Goal: Transaction & Acquisition: Purchase product/service

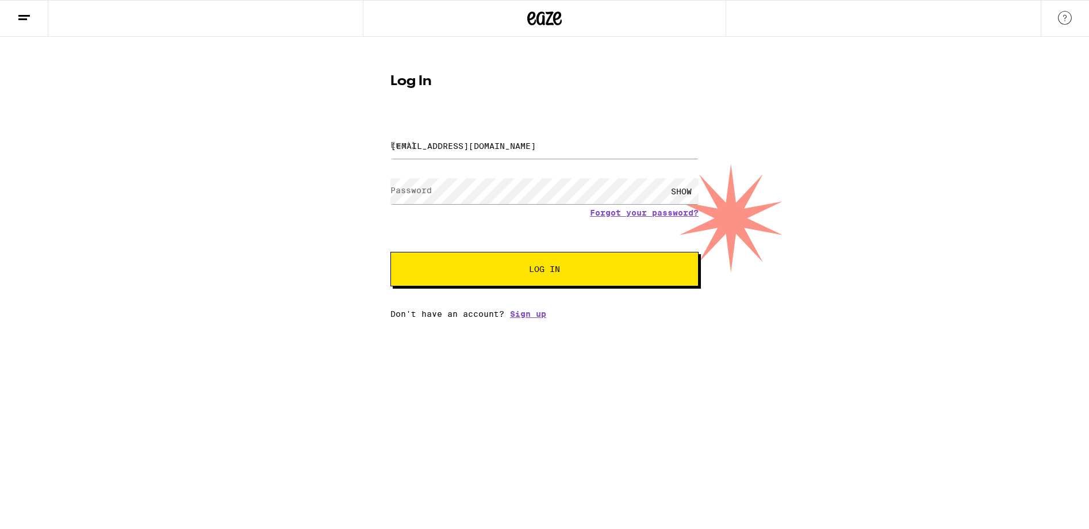
click at [548, 270] on span "Log In" at bounding box center [544, 269] width 31 height 8
click at [679, 187] on div "SHOW" at bounding box center [681, 191] width 34 height 26
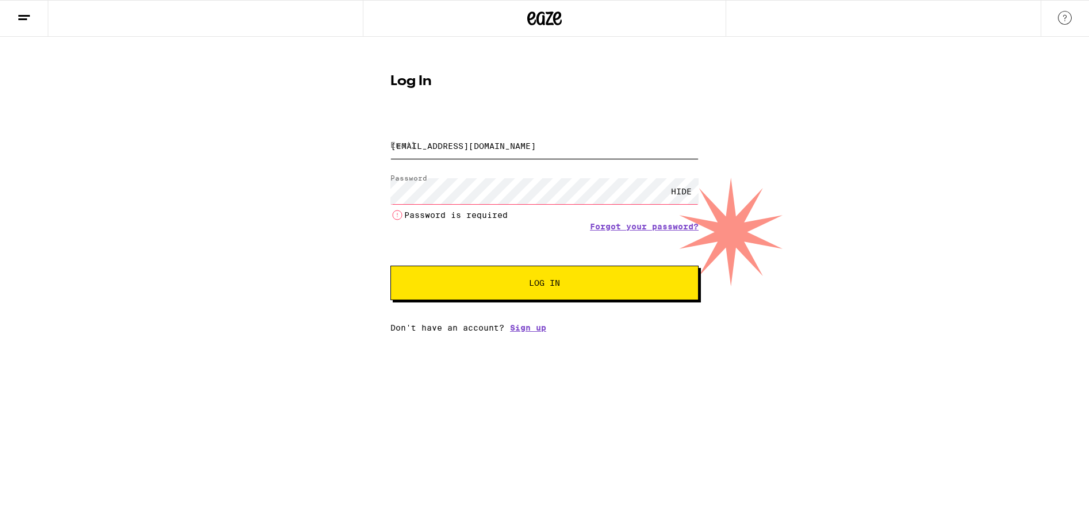
click at [529, 147] on input "[EMAIL_ADDRESS][DOMAIN_NAME]" at bounding box center [544, 146] width 308 height 26
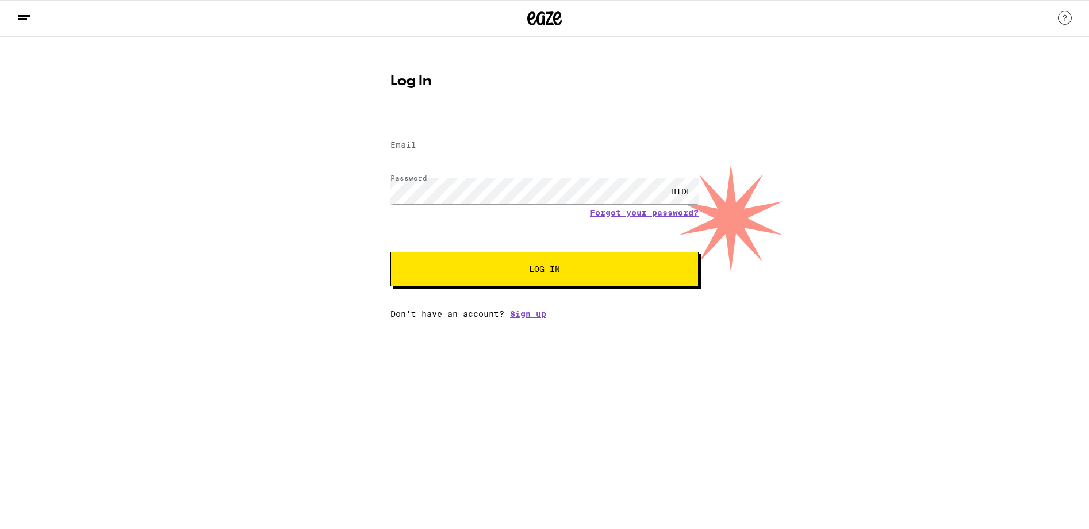
click at [525, 273] on span "Log In" at bounding box center [544, 269] width 215 height 8
type input "[EMAIL_ADDRESS][DOMAIN_NAME]"
click at [559, 263] on button "Log In" at bounding box center [544, 269] width 308 height 34
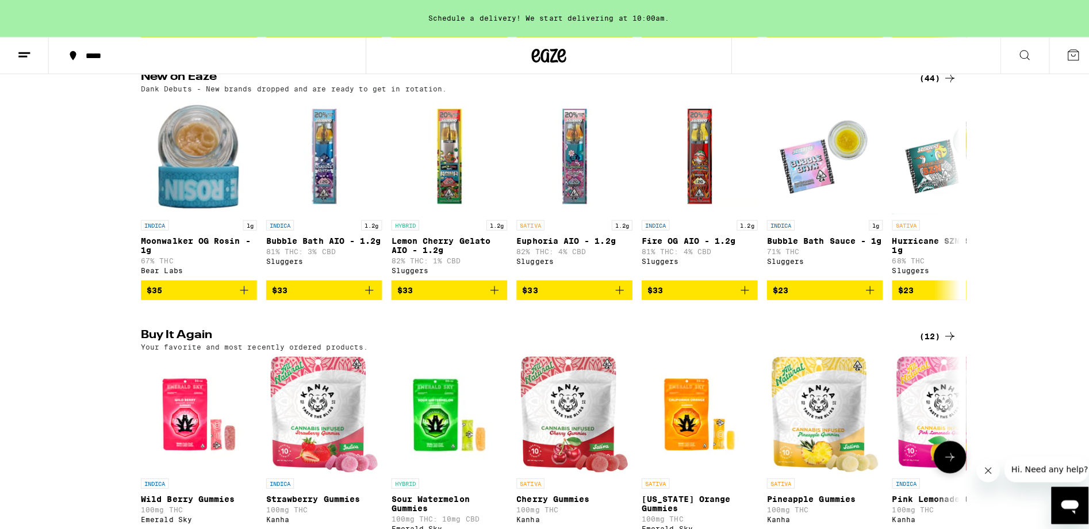
scroll to position [1104, 0]
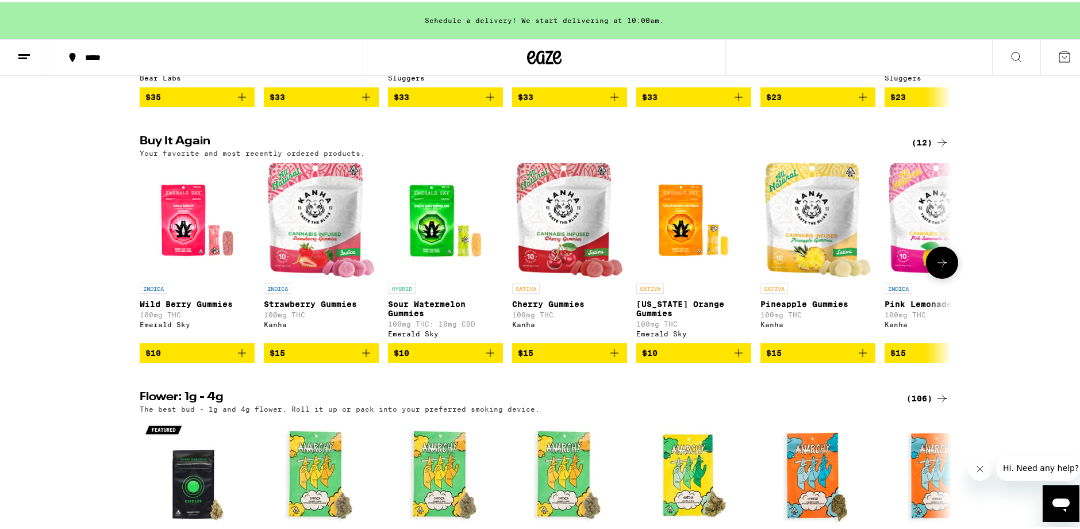
click at [224, 358] on span "$10" at bounding box center [196, 351] width 103 height 14
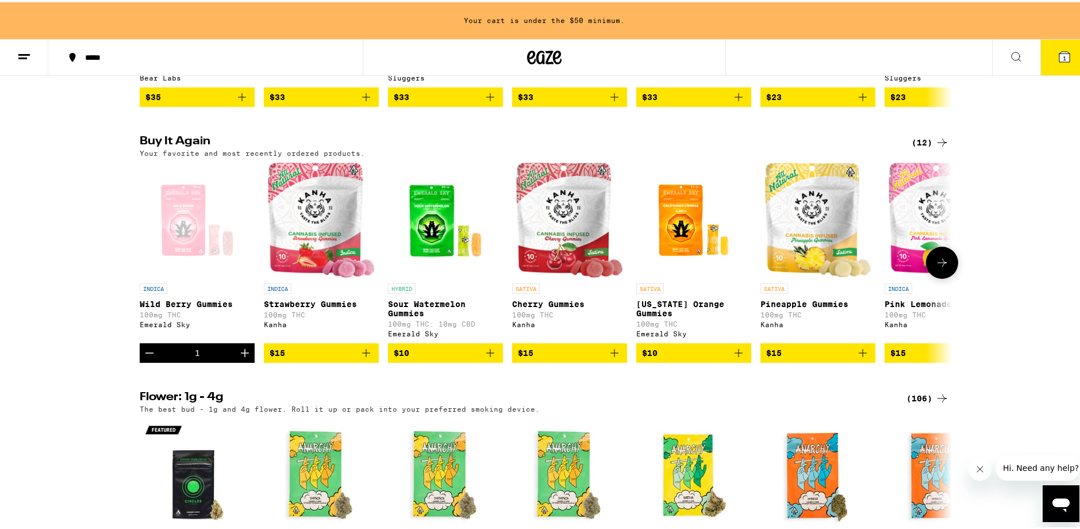
click at [321, 358] on span "$15" at bounding box center [321, 351] width 103 height 14
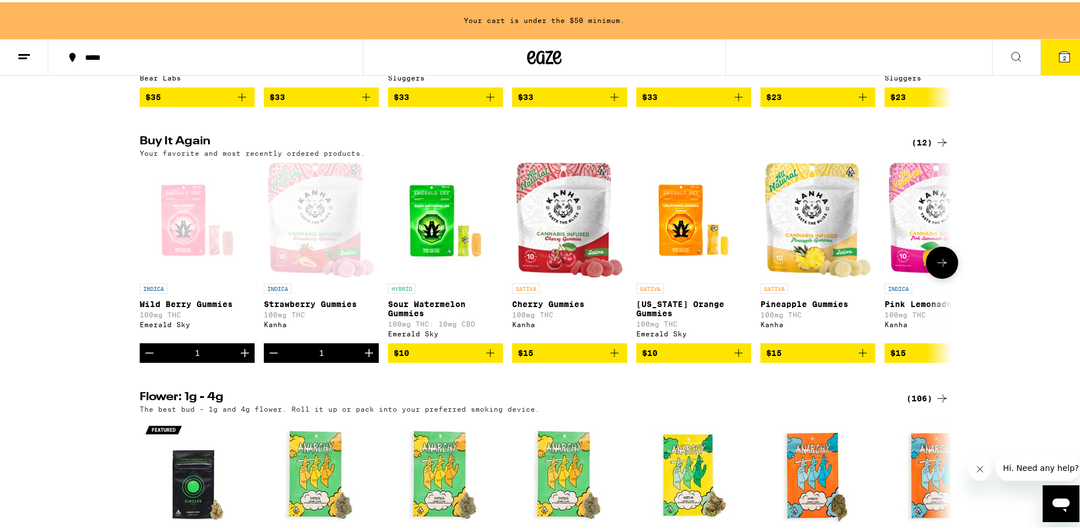
click at [420, 358] on span "$10" at bounding box center [445, 351] width 103 height 14
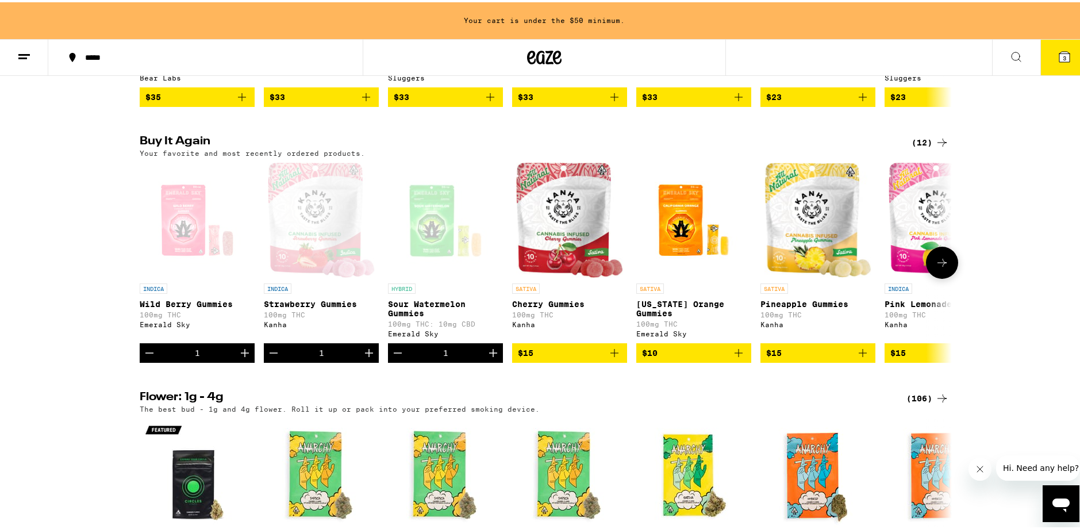
click at [548, 358] on span "$15" at bounding box center [569, 351] width 103 height 14
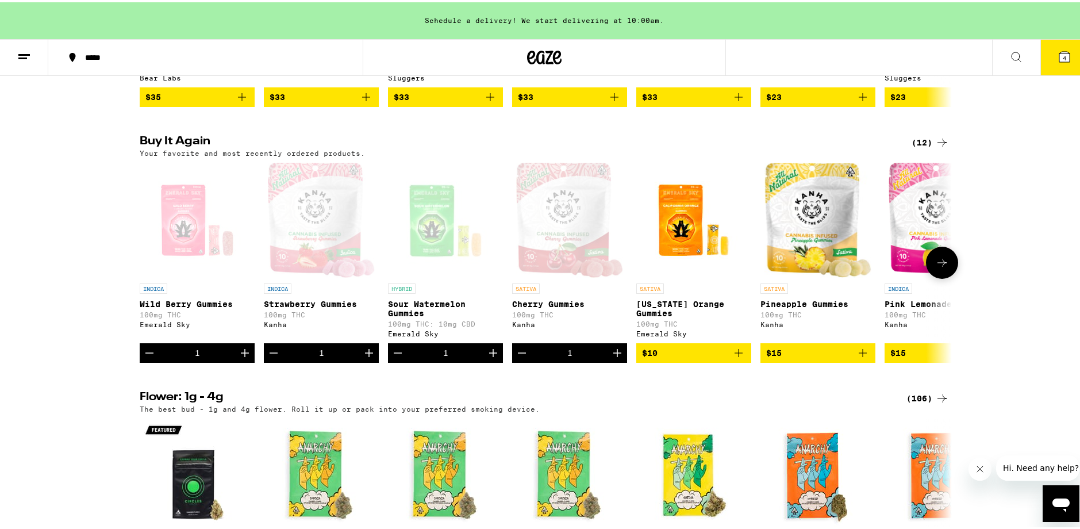
click at [679, 358] on span "$10" at bounding box center [693, 351] width 103 height 14
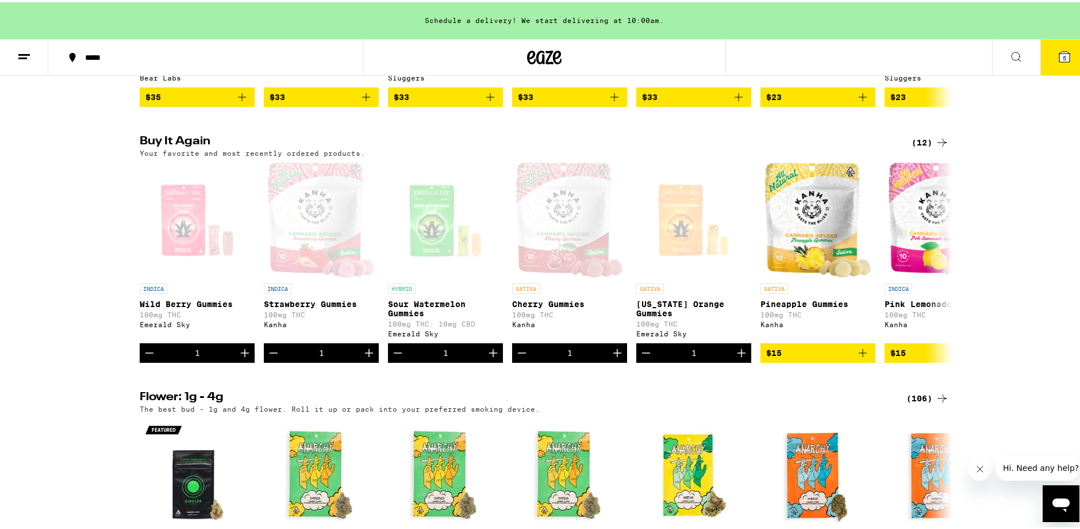
click at [1055, 64] on button "5" at bounding box center [1065, 55] width 48 height 36
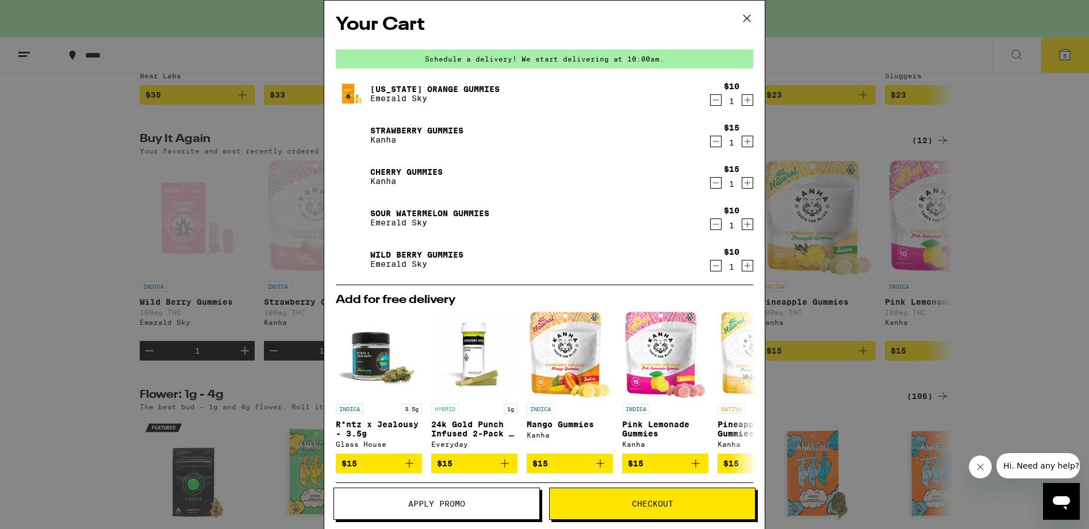
click at [661, 494] on button "Checkout" at bounding box center [652, 504] width 206 height 32
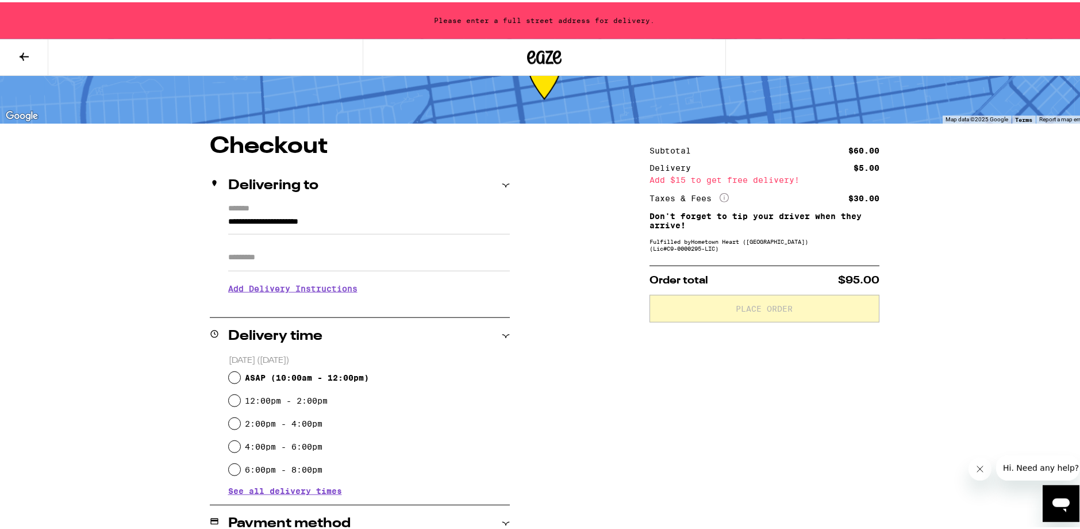
scroll to position [83, 0]
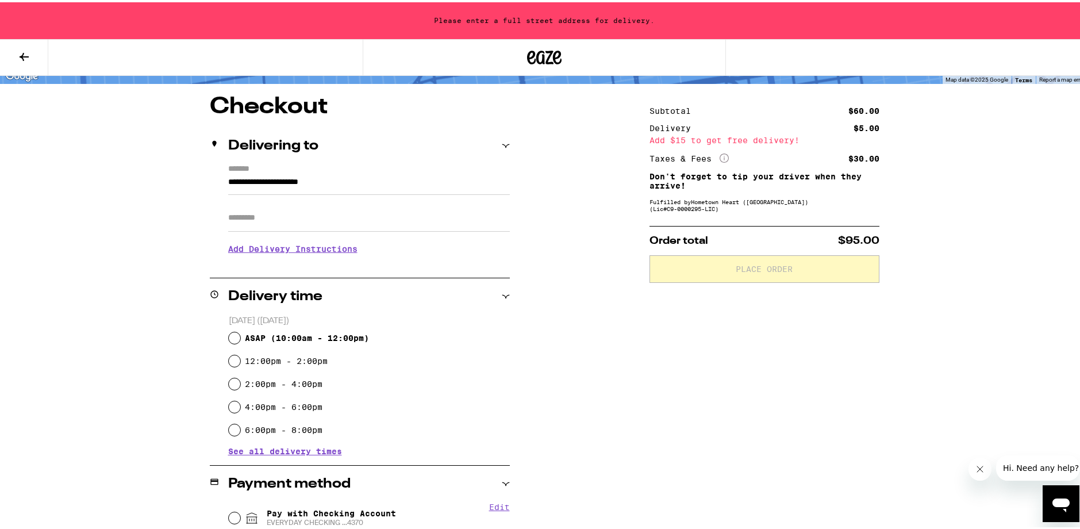
click at [347, 178] on input "**********" at bounding box center [369, 183] width 282 height 20
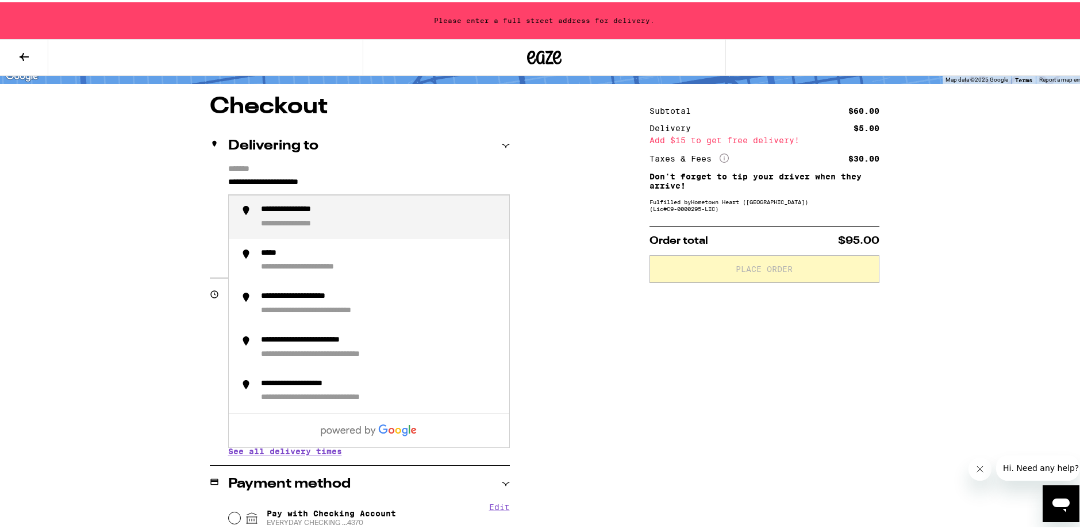
drag, startPoint x: 356, startPoint y: 182, endPoint x: 216, endPoint y: 182, distance: 139.7
click at [228, 182] on input "**********" at bounding box center [369, 183] width 282 height 20
drag, startPoint x: 216, startPoint y: 182, endPoint x: 204, endPoint y: 183, distance: 12.8
click at [216, 182] on div "**********" at bounding box center [360, 211] width 300 height 99
drag, startPoint x: 349, startPoint y: 183, endPoint x: 216, endPoint y: 181, distance: 132.8
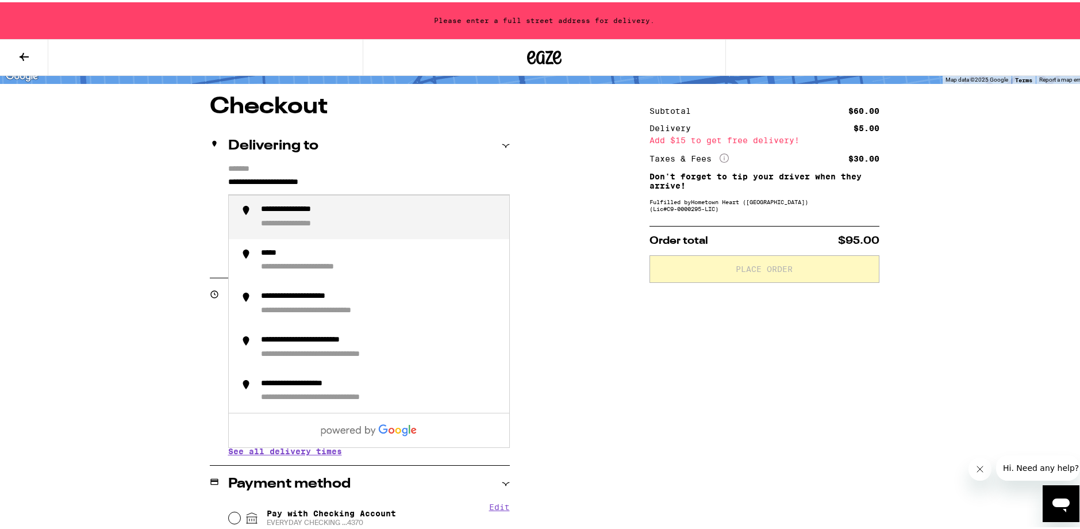
click at [228, 181] on input "**********" at bounding box center [369, 183] width 282 height 20
click at [264, 212] on div "**********" at bounding box center [295, 207] width 68 height 11
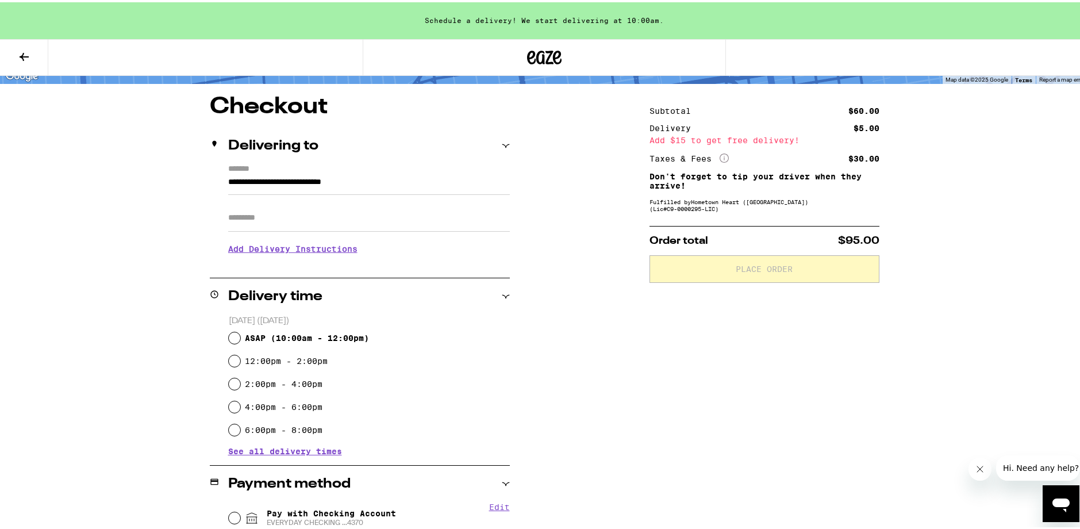
type input "**********"
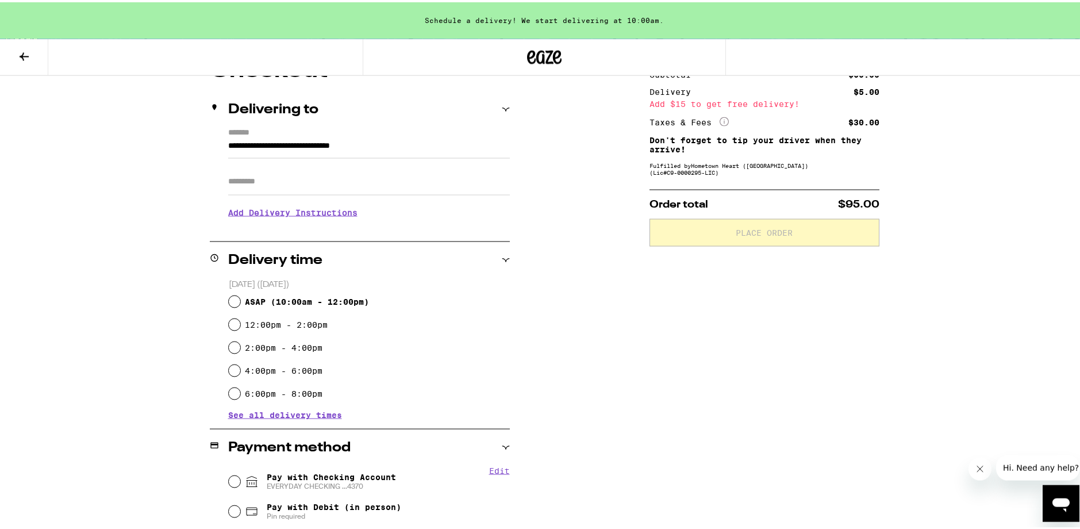
scroll to position [129, 0]
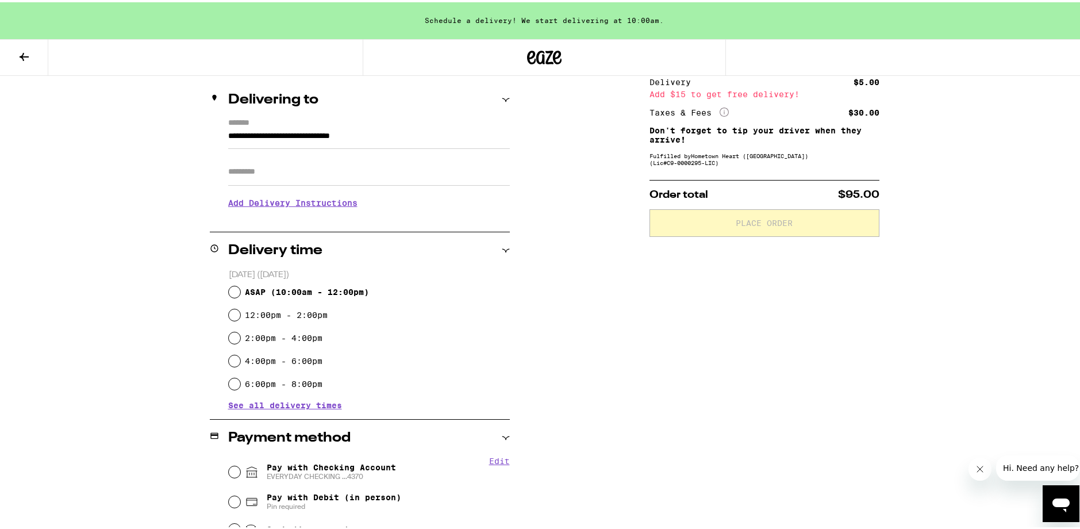
drag, startPoint x: 275, startPoint y: 402, endPoint x: 127, endPoint y: 385, distance: 149.3
click at [270, 402] on span "See all delivery times" at bounding box center [285, 403] width 114 height 8
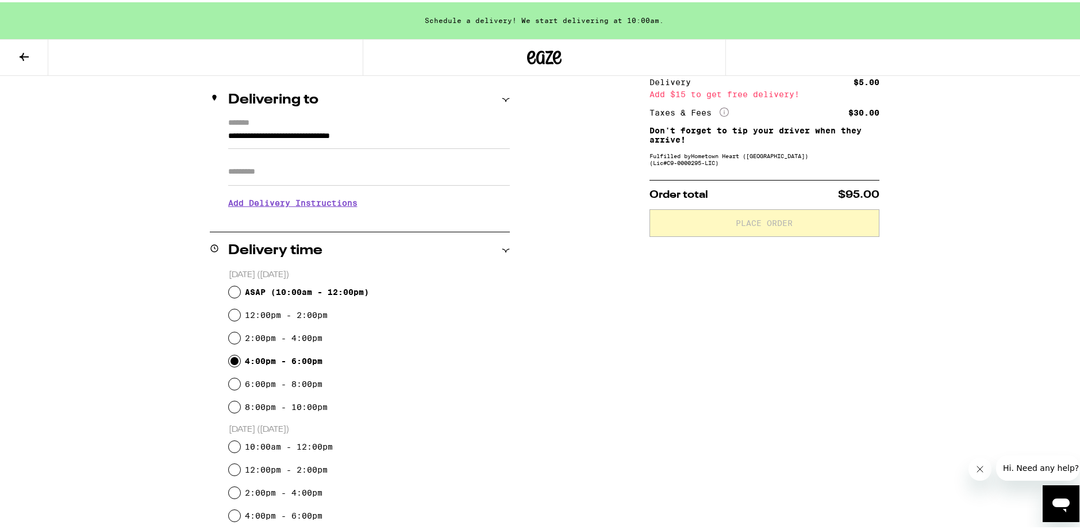
drag, startPoint x: 228, startPoint y: 359, endPoint x: 216, endPoint y: 362, distance: 11.9
click at [229, 359] on input "4:00pm - 6:00pm" at bounding box center [234, 358] width 11 height 11
radio input "true"
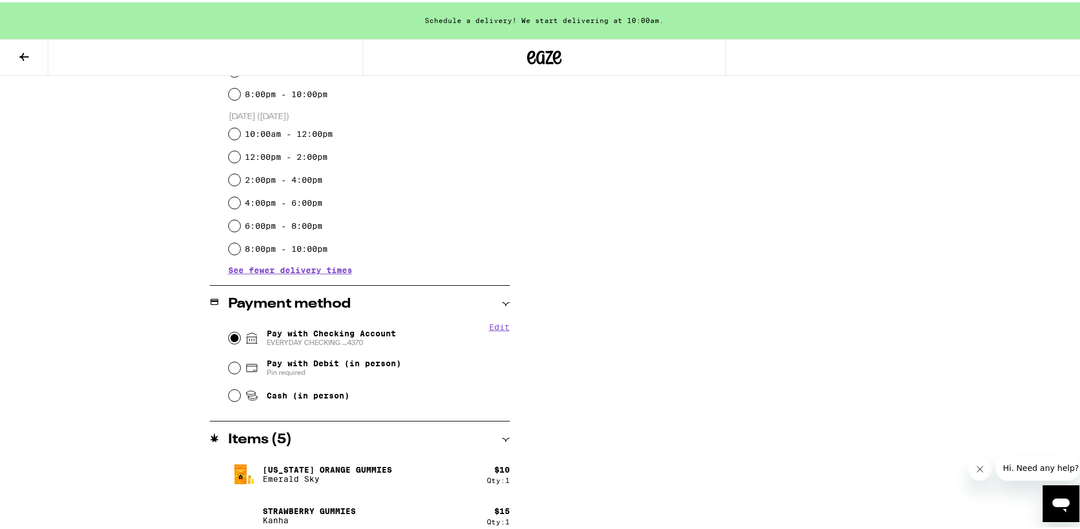
click at [230, 337] on input "Pay with Checking Account EVERYDAY CHECKING ...4370" at bounding box center [234, 335] width 11 height 11
radio input "true"
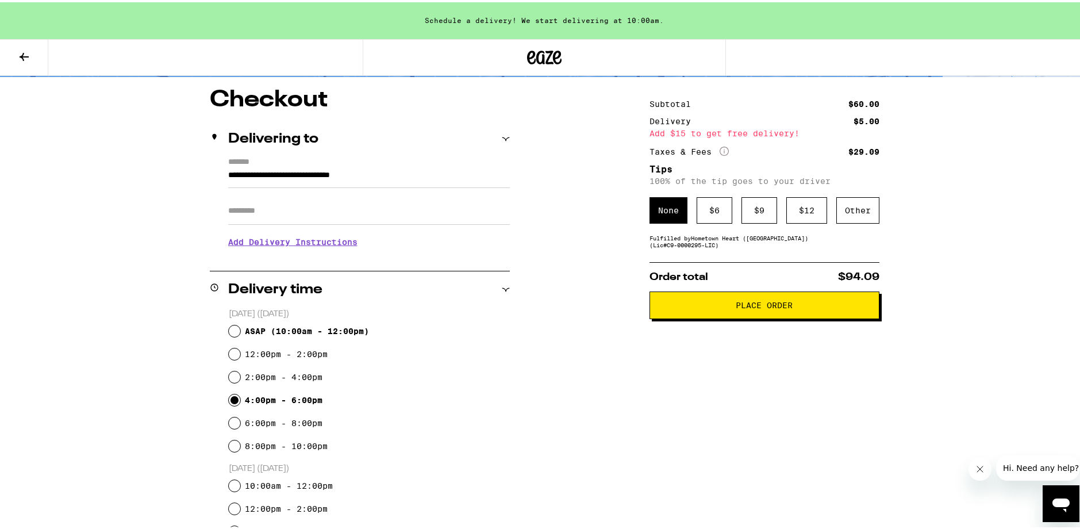
scroll to position [0, 0]
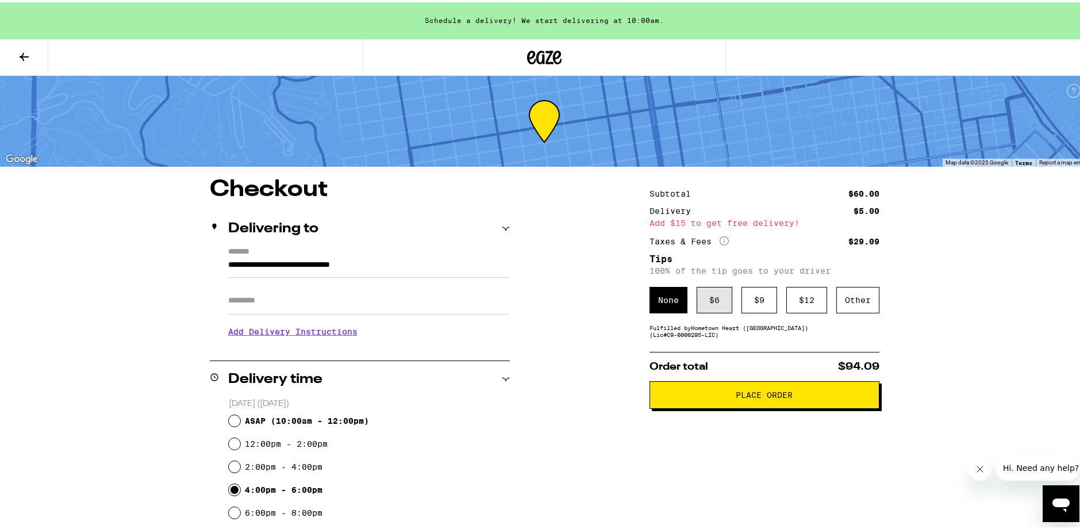
click at [711, 310] on div "$ 6" at bounding box center [715, 298] width 36 height 26
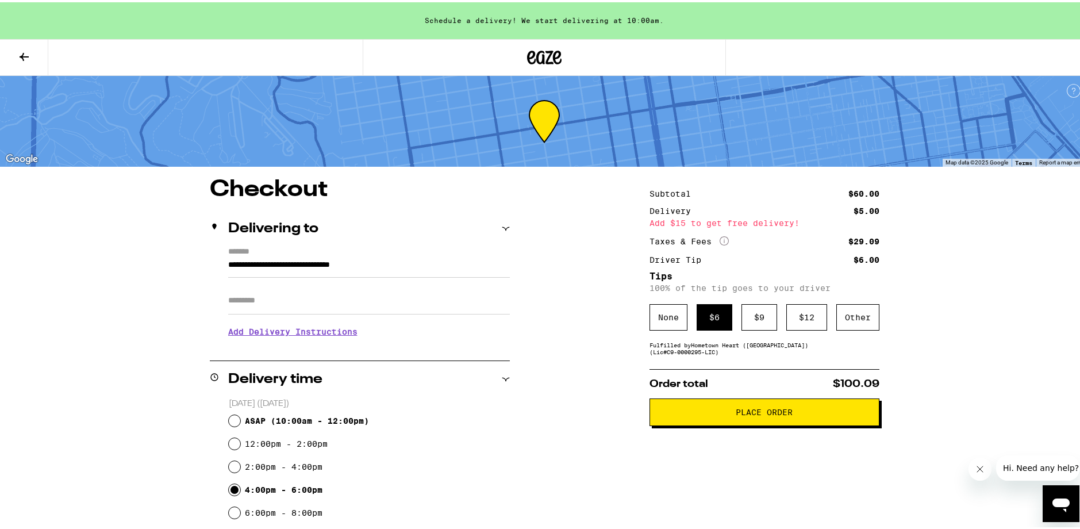
click at [765, 414] on span "Place Order" at bounding box center [764, 410] width 57 height 8
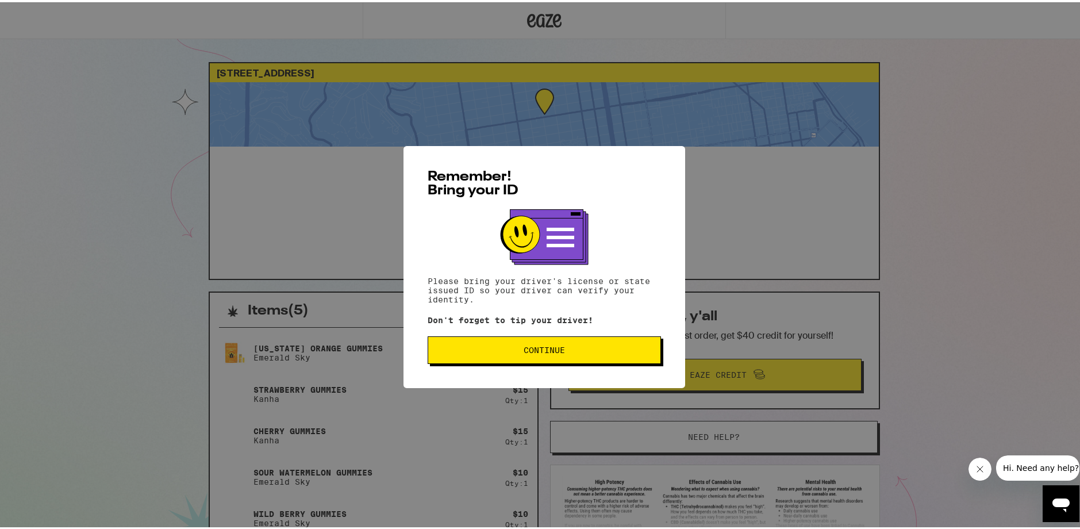
click at [544, 350] on span "Continue" at bounding box center [544, 348] width 41 height 8
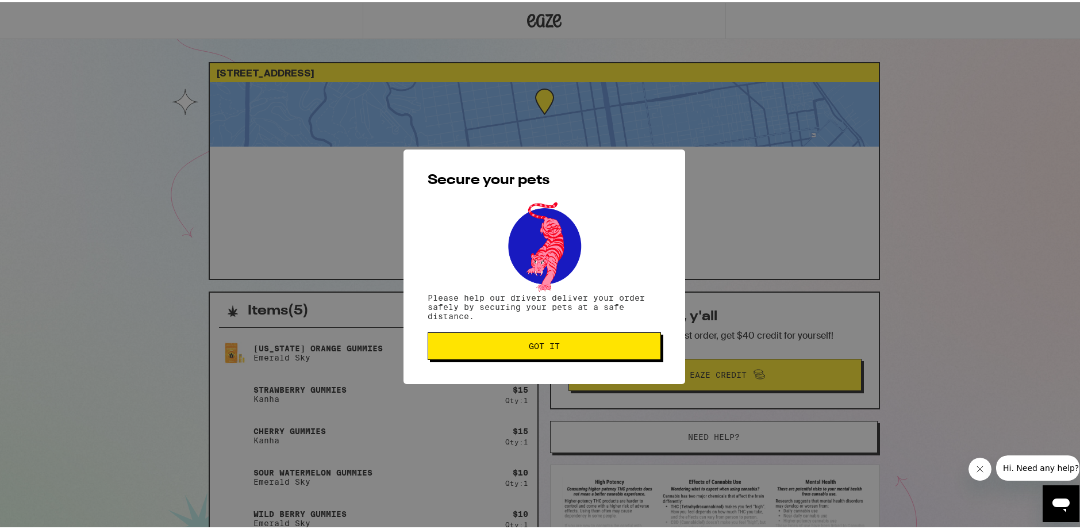
click at [544, 348] on span "Got it" at bounding box center [544, 344] width 31 height 8
